Goal: Task Accomplishment & Management: Complete application form

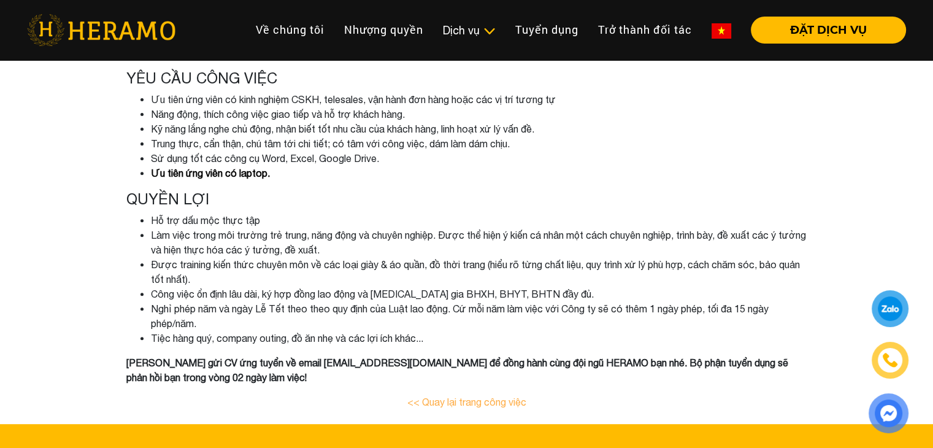
scroll to position [437, 0]
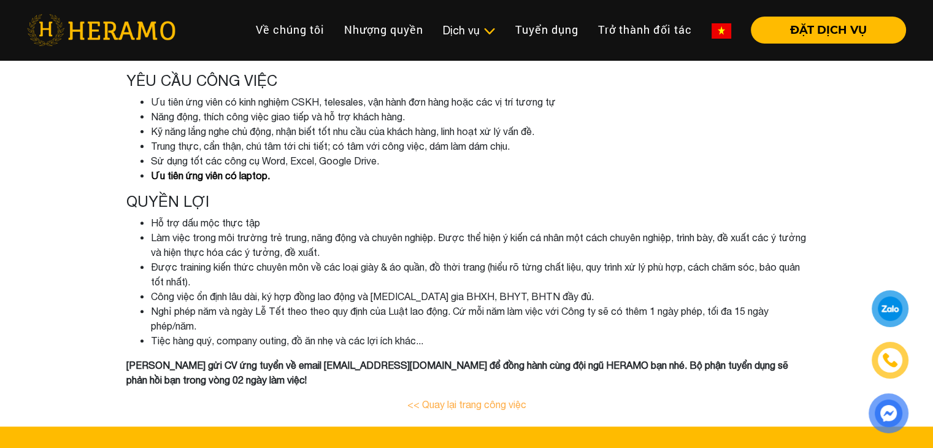
click at [461, 302] on li "Công việc ổn định lâu dài, ký hợp đồng lao động và [MEDICAL_DATA] gia BHXH, BHY…" at bounding box center [479, 296] width 656 height 15
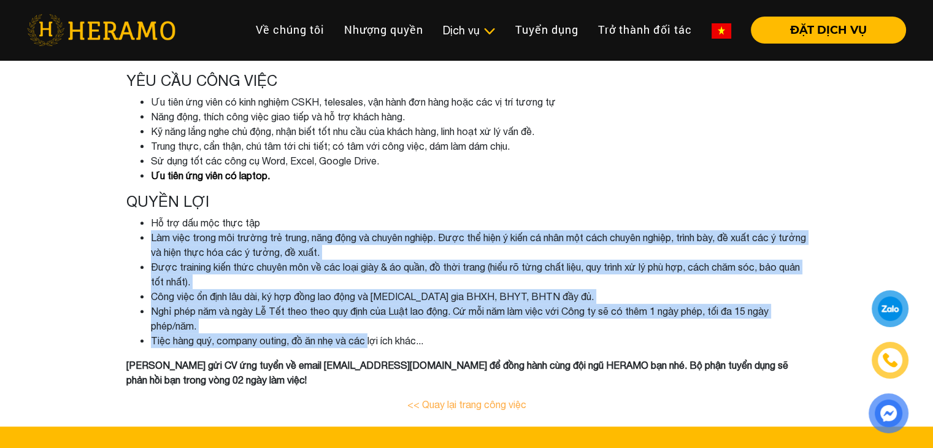
drag, startPoint x: 373, startPoint y: 340, endPoint x: 345, endPoint y: 211, distance: 131.9
click at [345, 211] on div "QUYỀN LỢI Hỗ trợ dấu mộc thực tập Làm việc trong môi trường trẻ trung, năng độn…" at bounding box center [466, 270] width 681 height 155
click at [351, 221] on li "Hỗ trợ dấu mộc thực tập" at bounding box center [479, 222] width 656 height 15
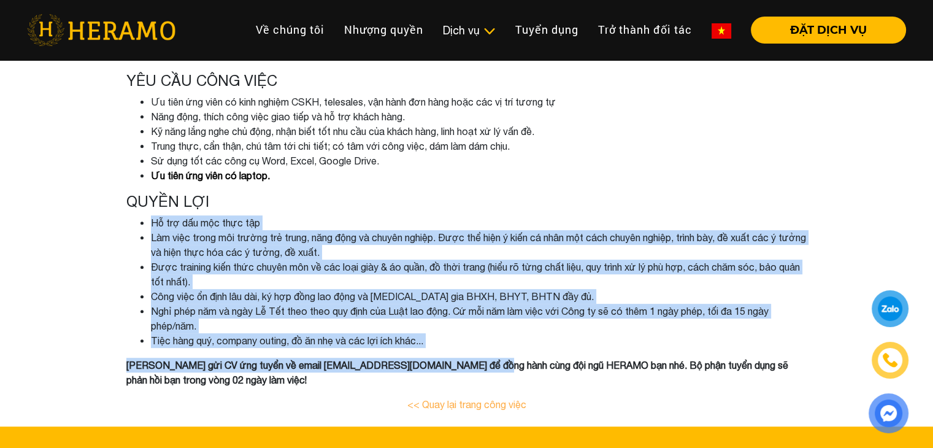
drag, startPoint x: 363, startPoint y: 205, endPoint x: 478, endPoint y: 347, distance: 182.7
click at [478, 347] on div "TƯ VẤN BÁN HÀNG VÀ VẬN ĐƠN ONLINE (PART-TIME) HERAMO - doanh nghiệp tiên phong …" at bounding box center [466, 22] width 699 height 808
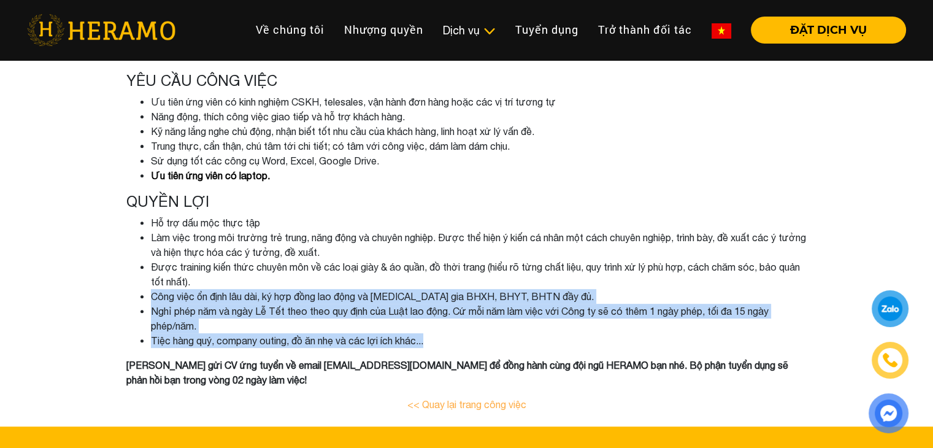
drag, startPoint x: 464, startPoint y: 337, endPoint x: 364, endPoint y: 228, distance: 148.1
click at [406, 270] on ul "Hỗ trợ dấu mộc thực tập Làm việc trong môi trường trẻ trung, năng động và chuyê…" at bounding box center [466, 281] width 681 height 132
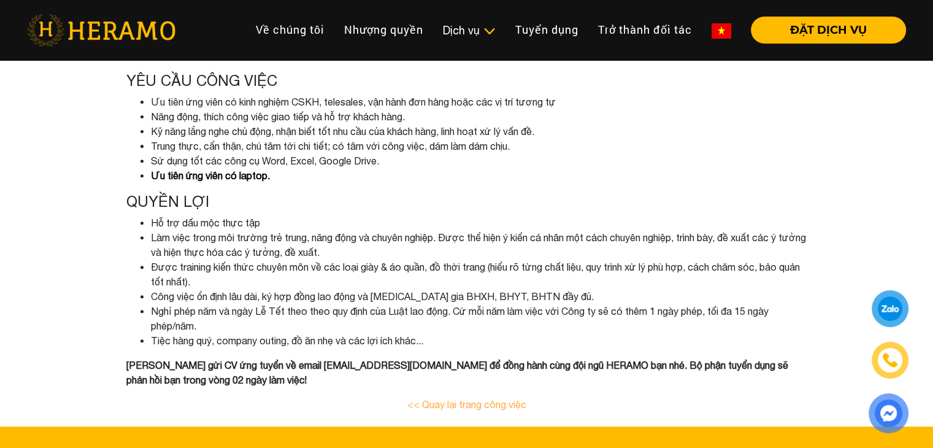
click at [353, 215] on li "Hỗ trợ dấu mộc thực tập" at bounding box center [479, 222] width 656 height 15
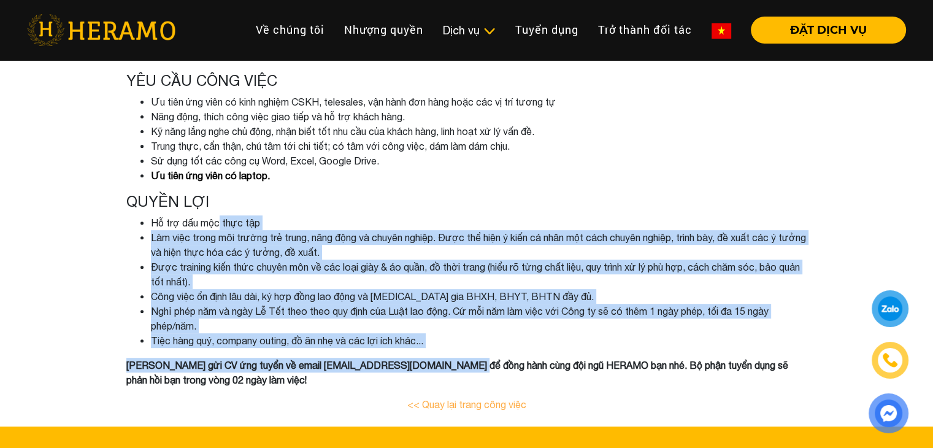
drag, startPoint x: 220, startPoint y: 224, endPoint x: 455, endPoint y: 355, distance: 268.6
click at [455, 355] on div "TƯ VẤN BÁN HÀNG VÀ VẬN ĐƠN ONLINE (PART-TIME) HERAMO - doanh nghiệp tiên phong …" at bounding box center [466, 22] width 699 height 808
click at [468, 337] on li "Tiệc hàng quý, company outing, đồ ăn nhẹ và các lợi ích khác..." at bounding box center [479, 340] width 656 height 15
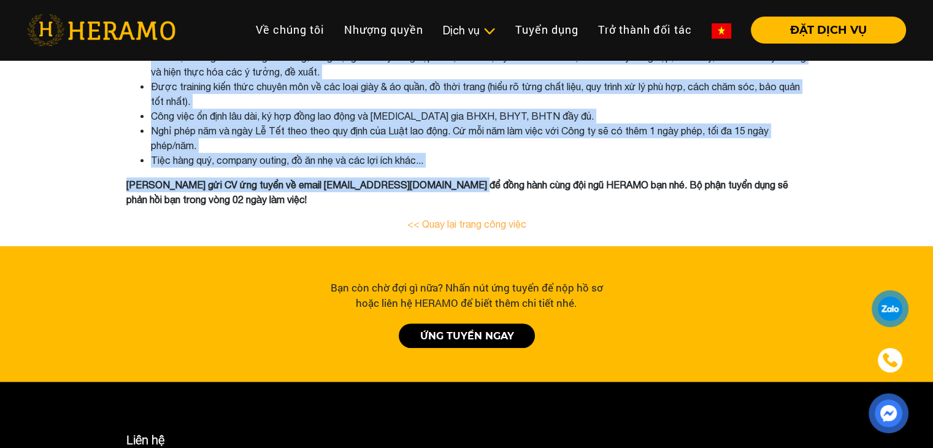
scroll to position [623, 0]
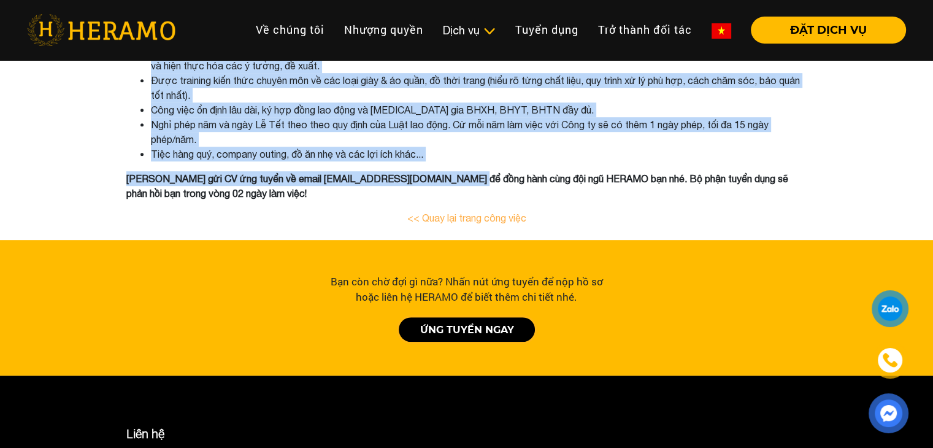
click at [420, 323] on link "ỨNG TUYỂN NGAY" at bounding box center [467, 329] width 136 height 25
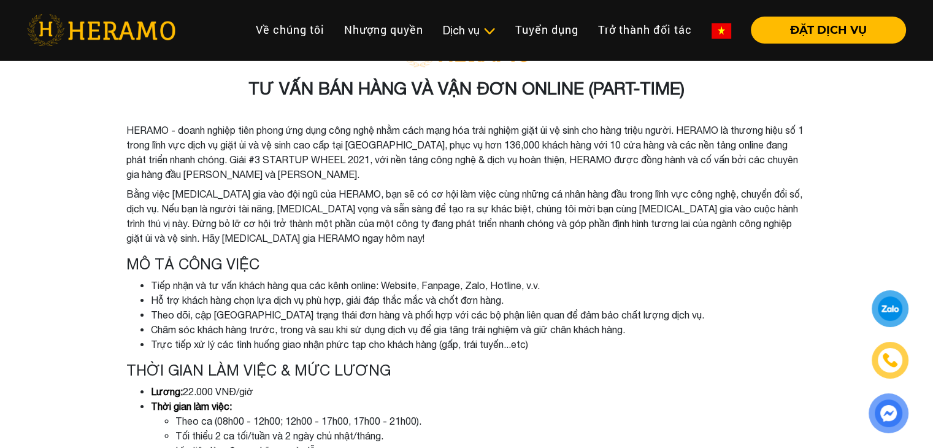
scroll to position [2, 0]
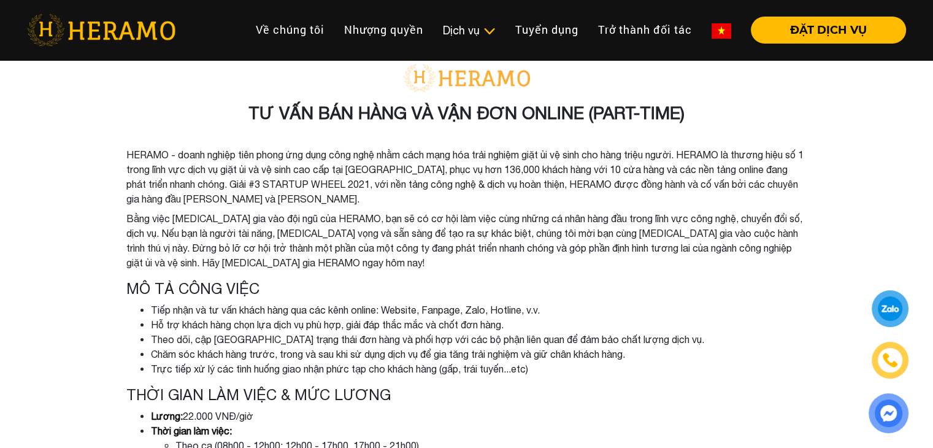
click at [897, 306] on div at bounding box center [890, 308] width 23 height 22
